Goal: Information Seeking & Learning: Learn about a topic

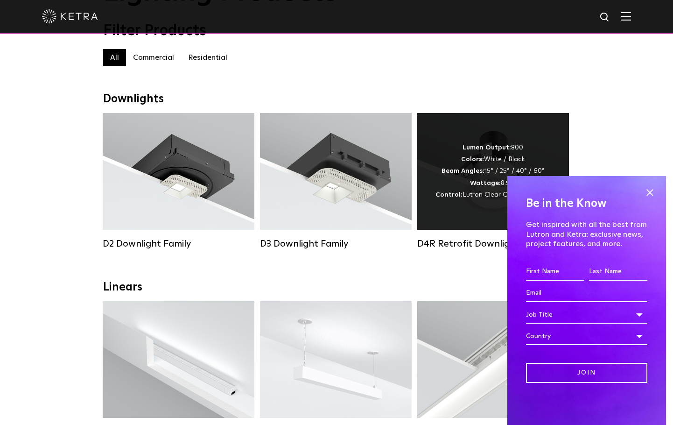
scroll to position [93, 0]
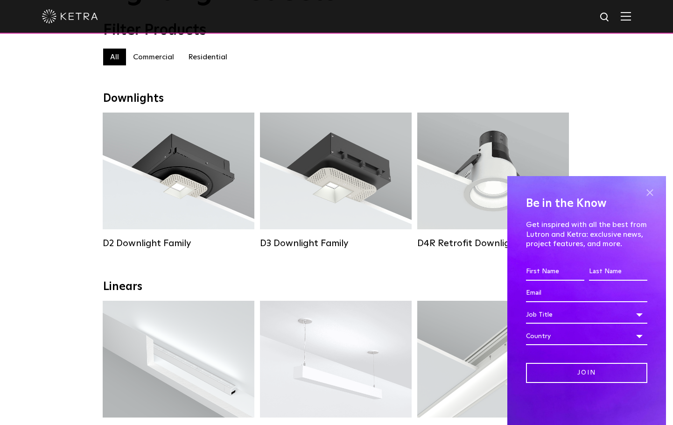
click at [647, 193] on span at bounding box center [650, 192] width 14 height 14
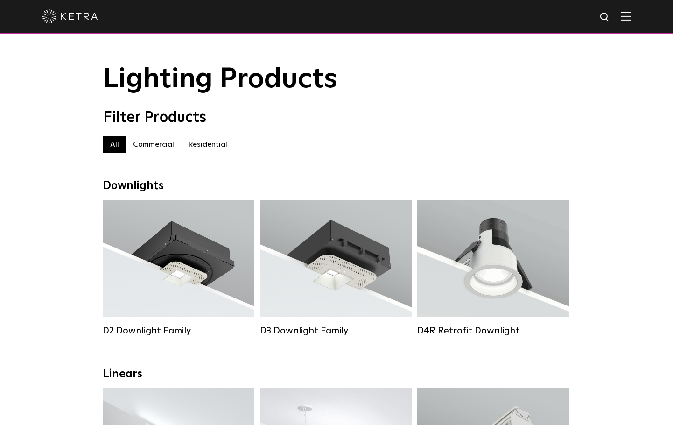
scroll to position [0, 0]
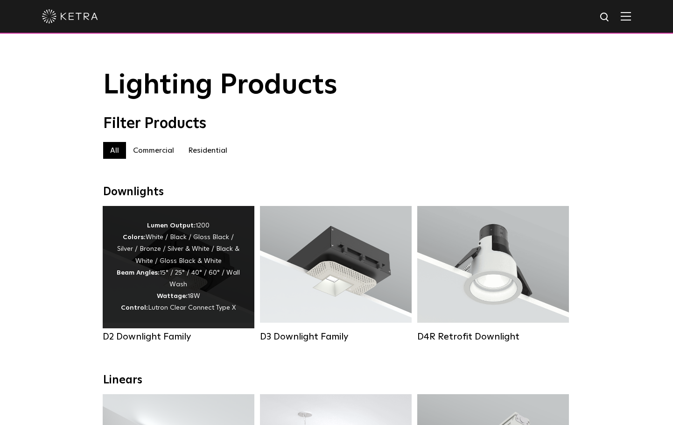
click at [172, 252] on div "Lumen Output: 1200 Colors: White / Black / Gloss Black / Silver / Bronze / Silv…" at bounding box center [179, 267] width 124 height 94
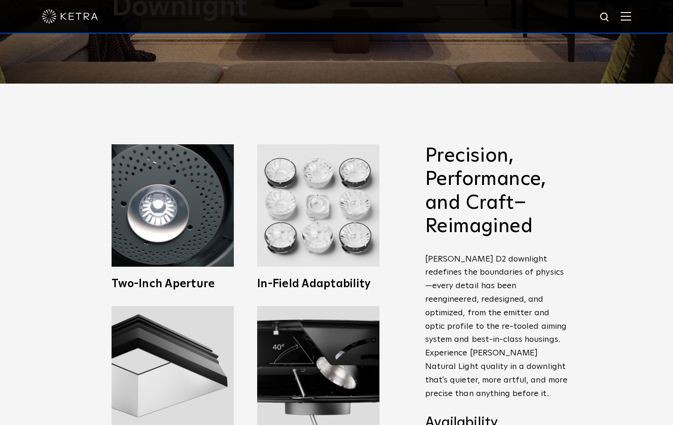
scroll to position [280, 0]
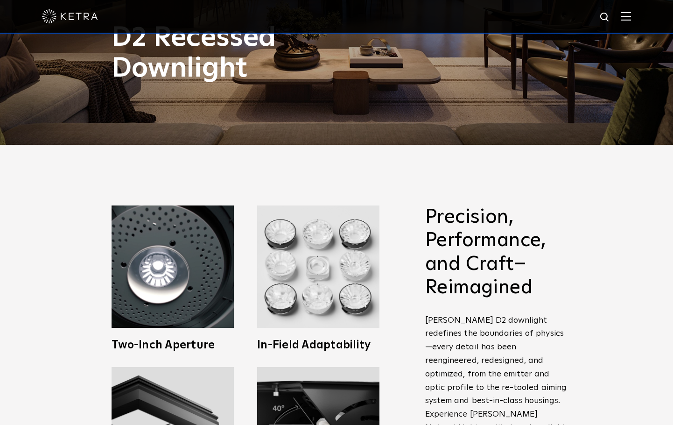
drag, startPoint x: 39, startPoint y: 243, endPoint x: 42, endPoint y: 236, distance: 7.5
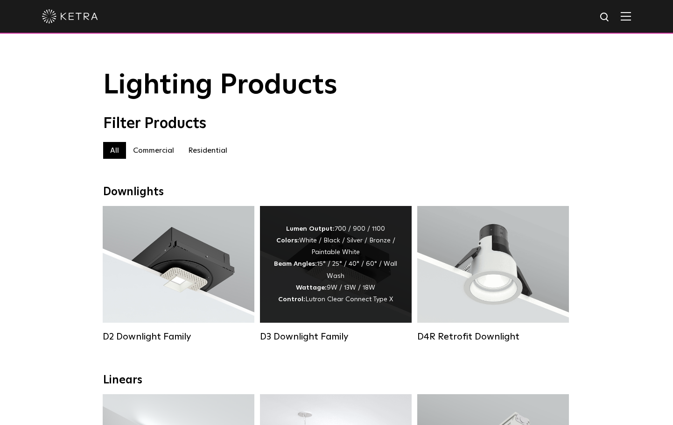
click at [336, 230] on div "Lumen Output: 700 / 900 / 1100 Colors: White / Black / Silver / Bronze / Painta…" at bounding box center [336, 264] width 124 height 82
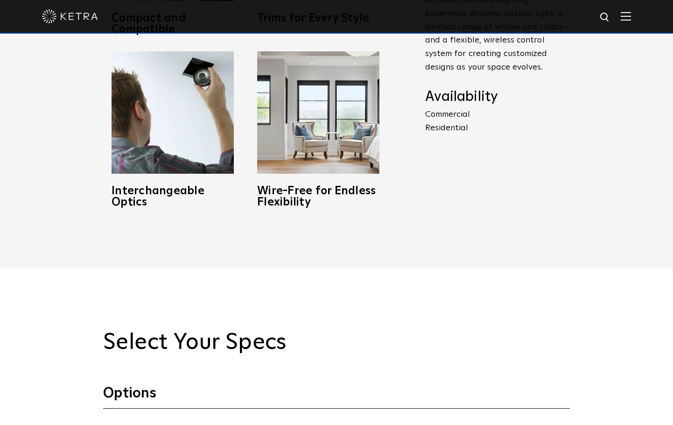
scroll to position [887, 0]
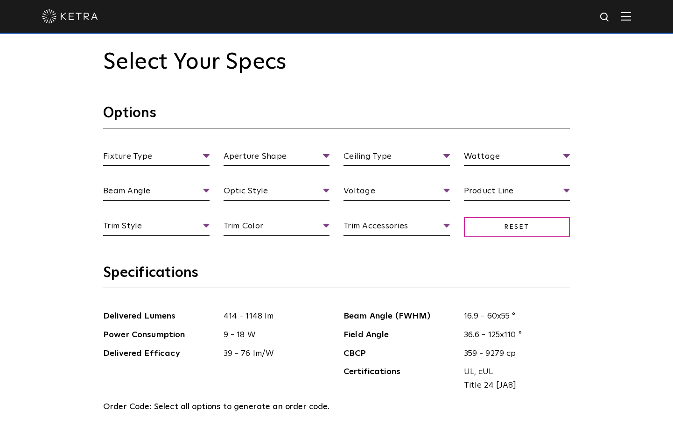
drag, startPoint x: 0, startPoint y: 0, endPoint x: 336, endPoint y: 230, distance: 407.2
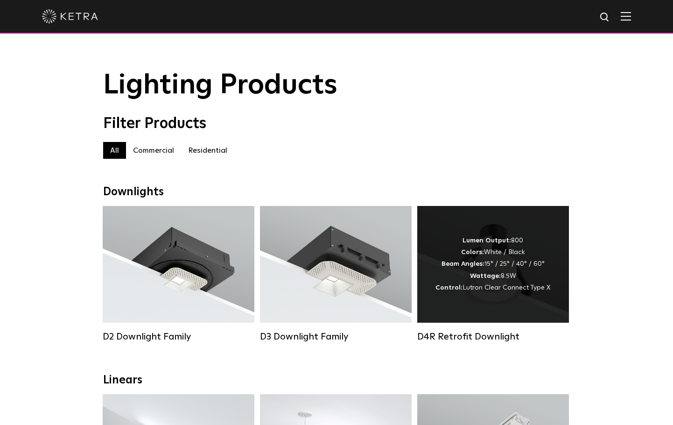
click at [511, 231] on div "Lumen Output: 800 Colors: White / Black Beam Angles: 15° / 25° / 40° / 60° Watt…" at bounding box center [493, 264] width 152 height 117
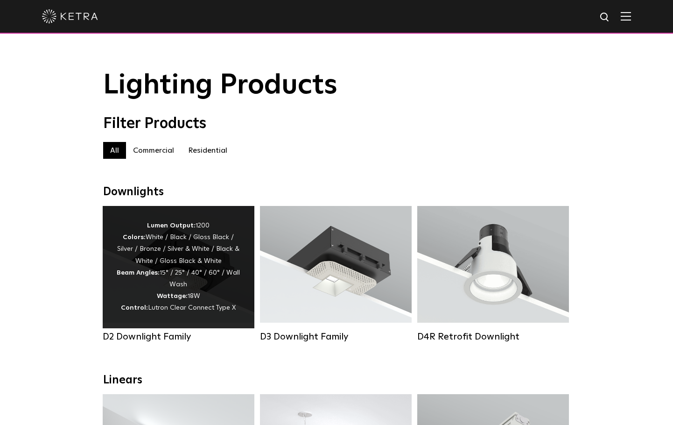
click at [217, 233] on div "Lumen Output: 1200 Colors: White / Black / Gloss Black / Silver / Bronze / Silv…" at bounding box center [179, 267] width 124 height 94
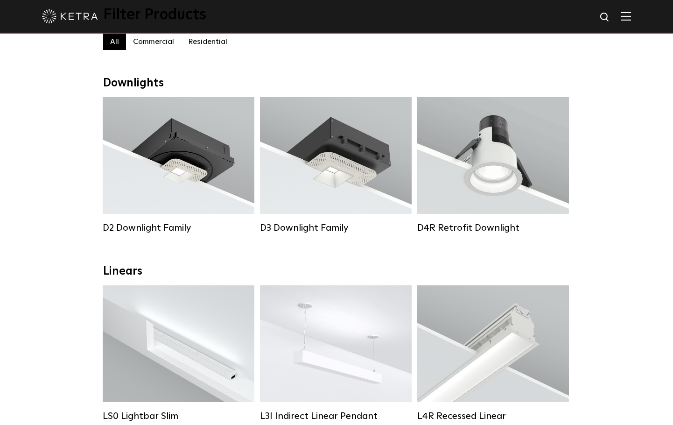
scroll to position [140, 0]
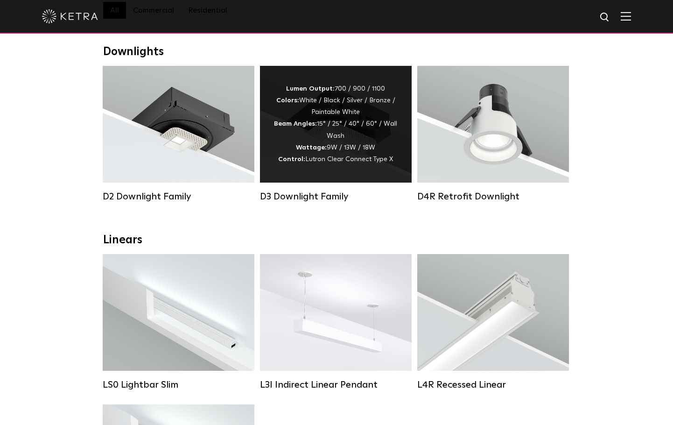
click at [300, 112] on div "Lumen Output: 700 / 900 / 1100 Colors: White / Black / Silver / Bronze / Painta…" at bounding box center [336, 124] width 124 height 82
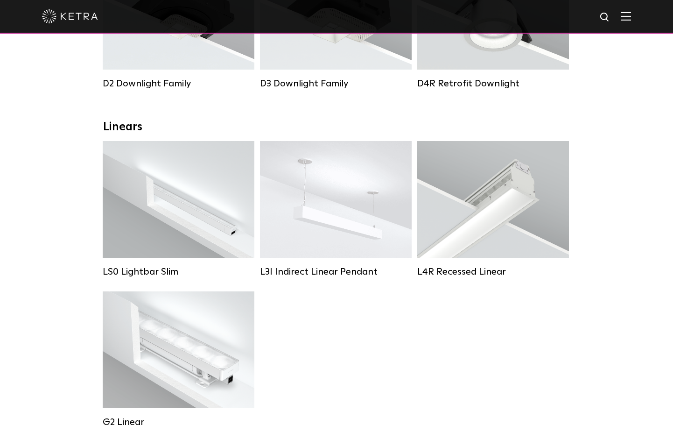
scroll to position [280, 0]
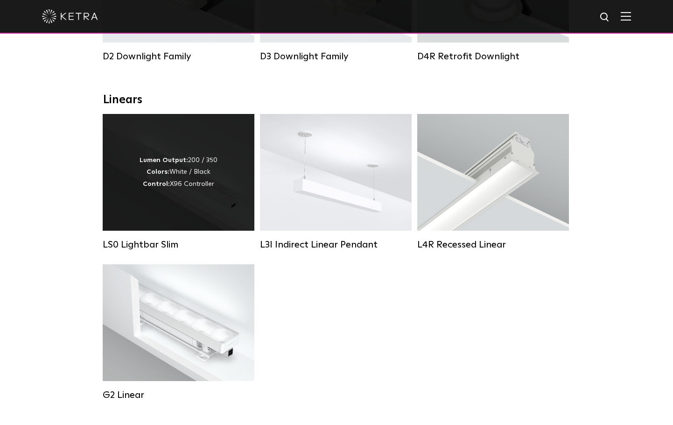
click at [238, 138] on div "Lumen Output: 200 / 350 Colors: White / Black Control: X96 Controller" at bounding box center [179, 172] width 152 height 117
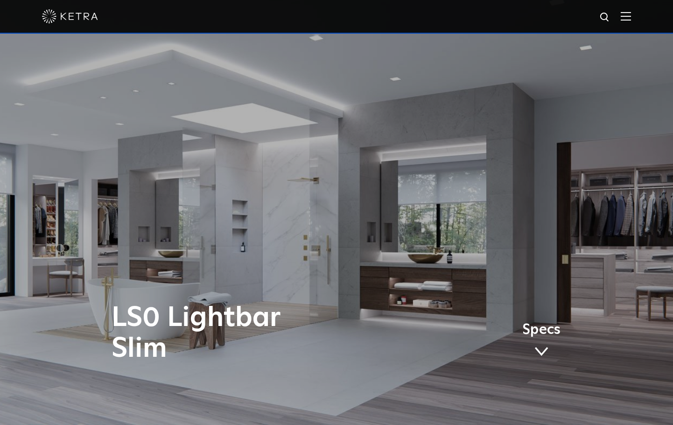
drag, startPoint x: 0, startPoint y: 0, endPoint x: 238, endPoint y: 138, distance: 274.8
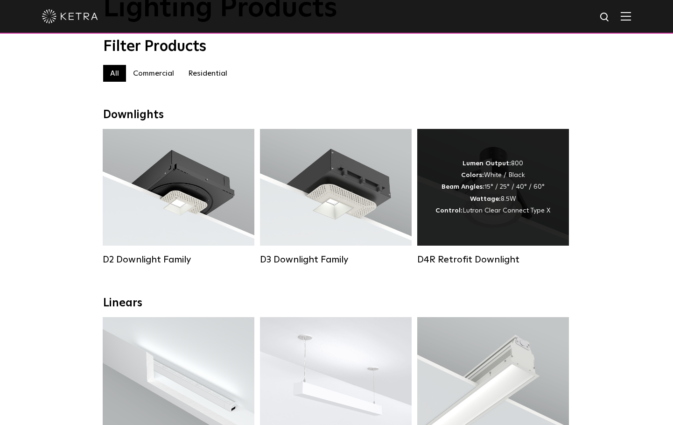
scroll to position [93, 0]
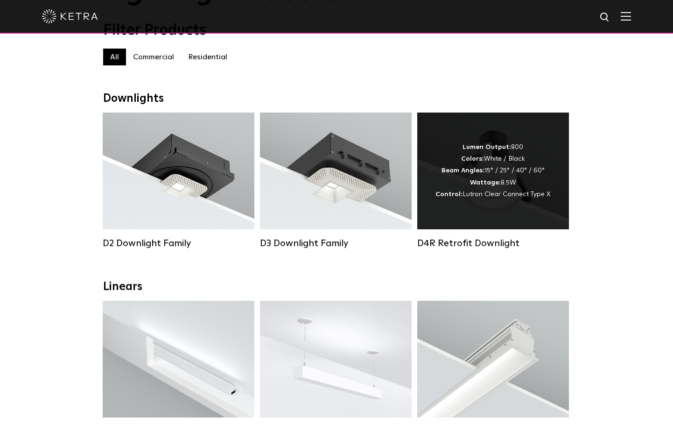
click at [421, 189] on div "Lumen Output: 800 Colors: White / Black Beam Angles: 15° / 25° / 40° / 60° Watt…" at bounding box center [493, 170] width 152 height 117
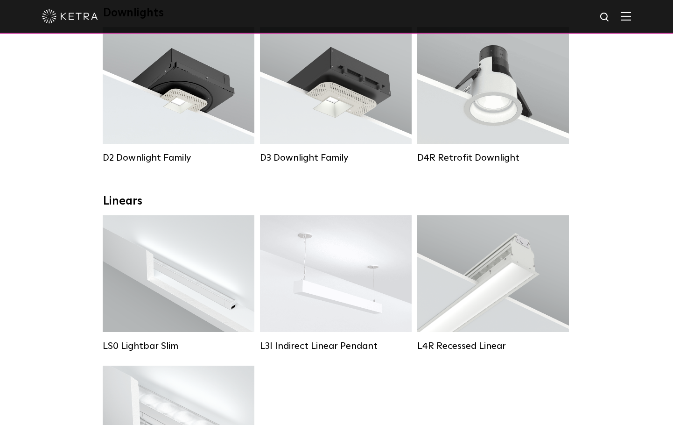
scroll to position [187, 0]
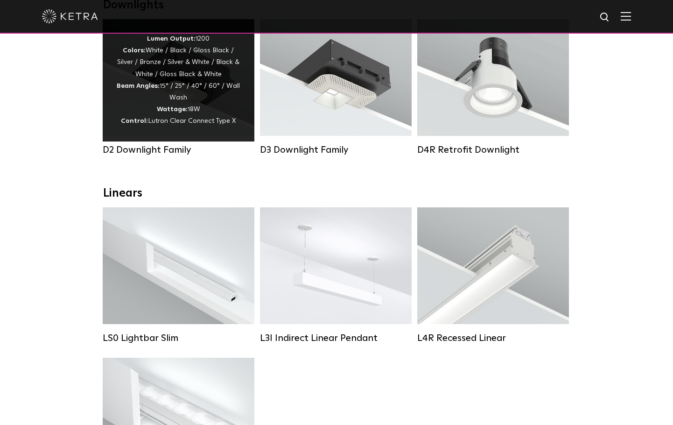
click at [232, 118] on div "Lumen Output: 1200 Colors: White / Black / Gloss Black / Silver / Bronze / Silv…" at bounding box center [179, 80] width 124 height 94
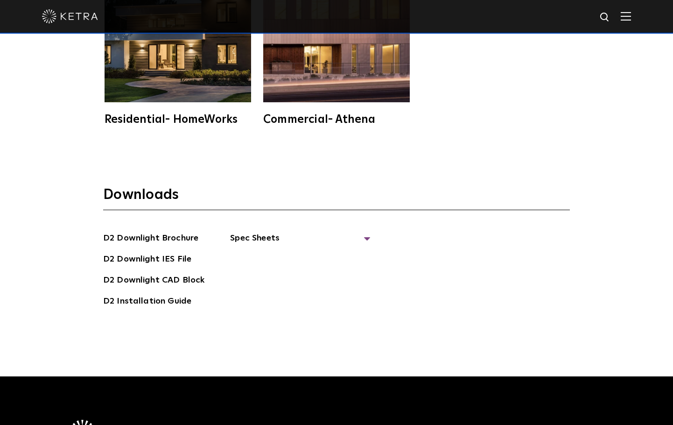
scroll to position [2566, 0]
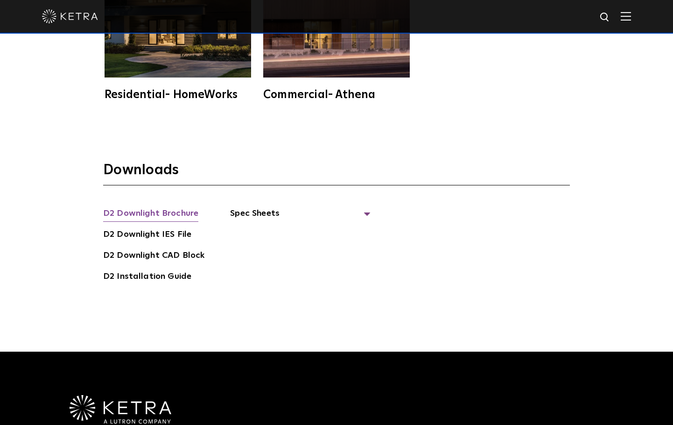
click at [140, 207] on link "D2 Downlight Brochure" at bounding box center [150, 214] width 95 height 15
